Goal: Find specific page/section: Find specific page/section

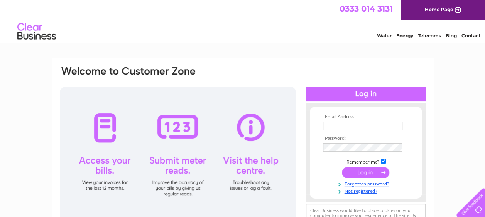
click at [347, 124] on input "text" at bounding box center [362, 126] width 79 height 8
type input "[EMAIL_ADDRESS][DOMAIN_NAME]"
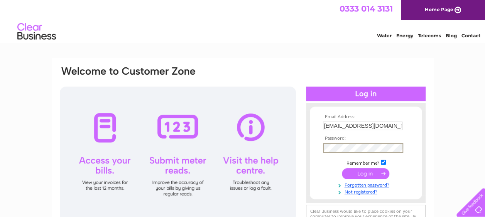
click at [365, 174] on input "submit" at bounding box center [365, 174] width 47 height 11
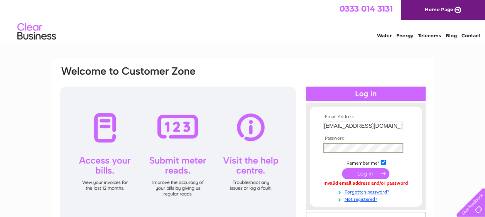
click at [357, 170] on input "submit" at bounding box center [365, 174] width 47 height 11
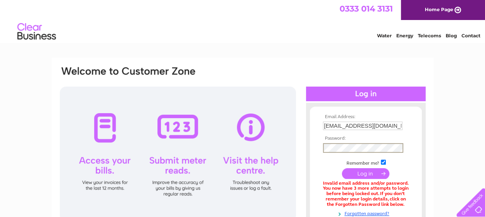
click at [366, 171] on input "submit" at bounding box center [365, 174] width 47 height 11
click at [365, 172] on input "submit" at bounding box center [365, 174] width 47 height 11
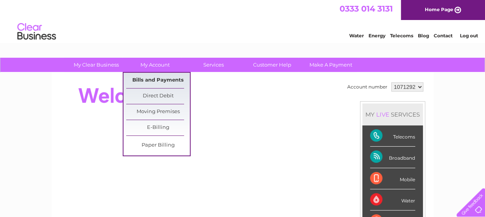
click at [152, 78] on link "Bills and Payments" at bounding box center [158, 80] width 64 height 15
click at [155, 78] on link "Bills and Payments" at bounding box center [158, 80] width 64 height 15
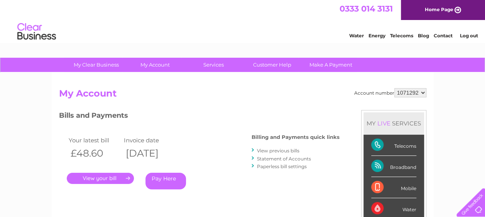
click at [105, 176] on link "." at bounding box center [100, 178] width 67 height 11
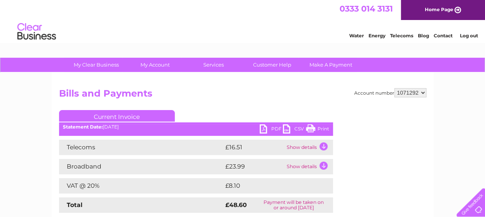
drag, startPoint x: 316, startPoint y: 128, endPoint x: 51, endPoint y: 172, distance: 268.9
click at [316, 128] on link "Print" at bounding box center [317, 130] width 23 height 11
click at [469, 36] on link "Log out" at bounding box center [468, 36] width 18 height 6
